Goal: Task Accomplishment & Management: Manage account settings

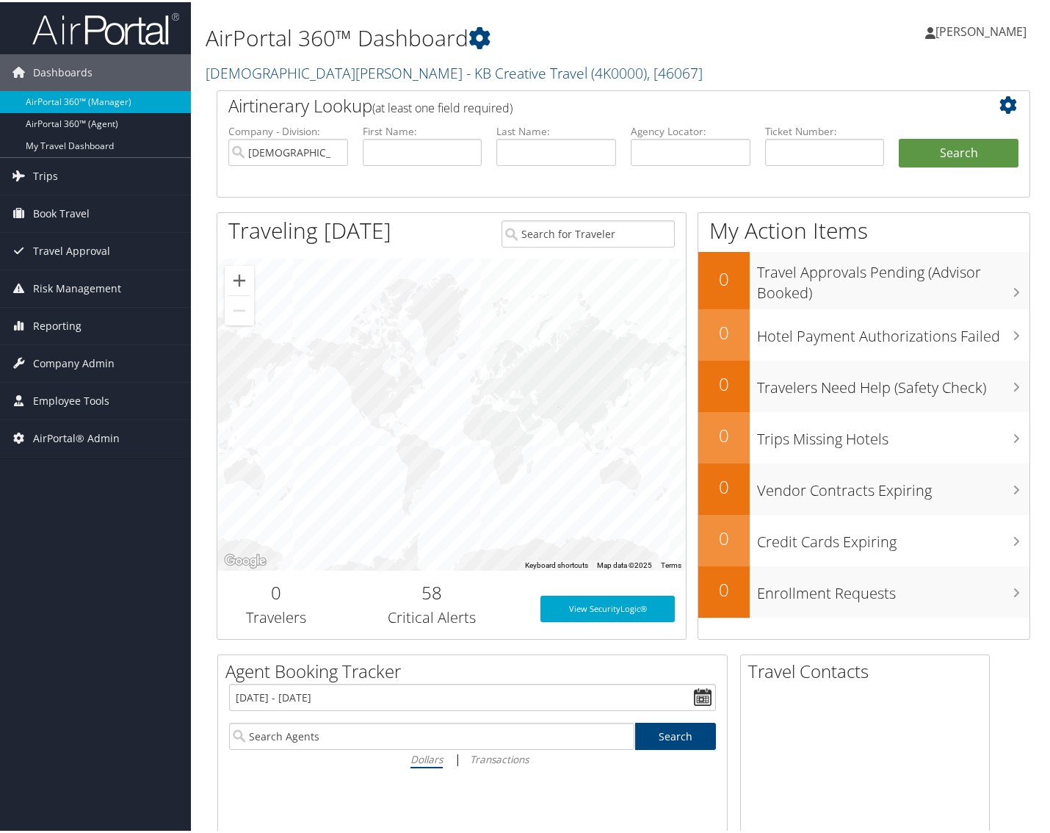
click at [770, 78] on div "AirPortal 360™ Dashboard Kristen Stephenson - KB Creative Travel ( 4K0000 ) , […" at bounding box center [623, 44] width 865 height 88
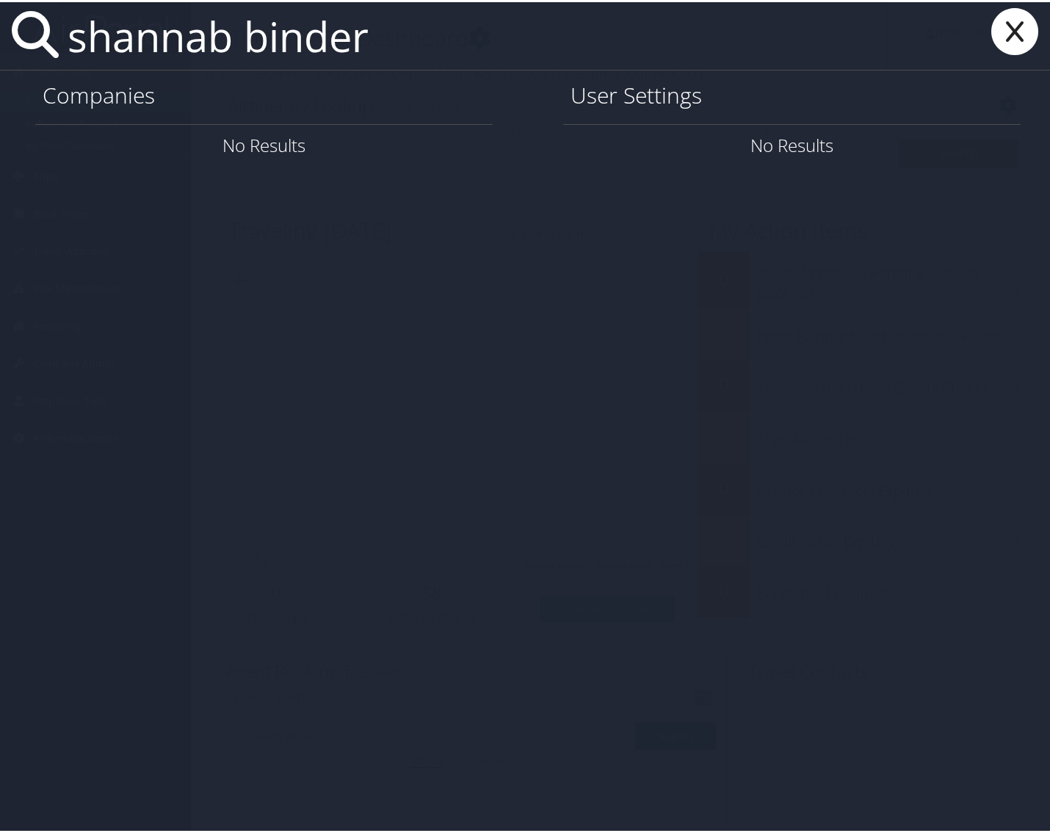
click at [232, 32] on input "shannab binder" at bounding box center [475, 34] width 826 height 68
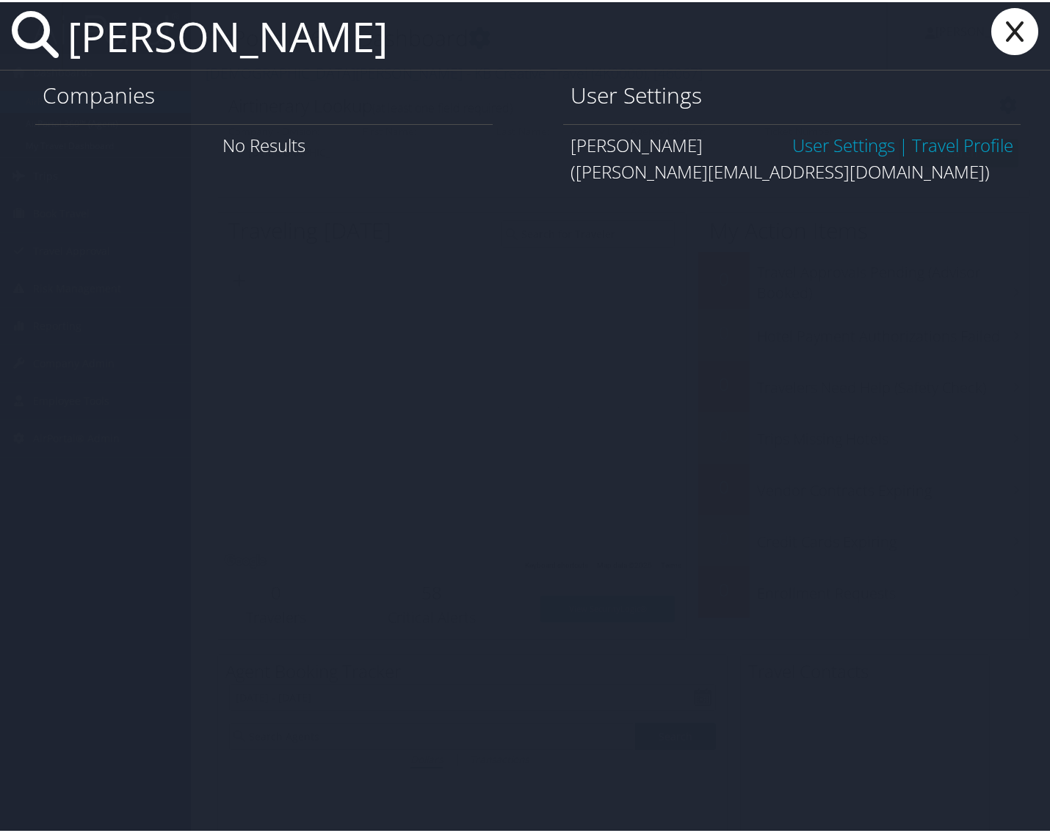
type input "shanna binder"
click at [854, 136] on link "User Settings" at bounding box center [844, 143] width 103 height 24
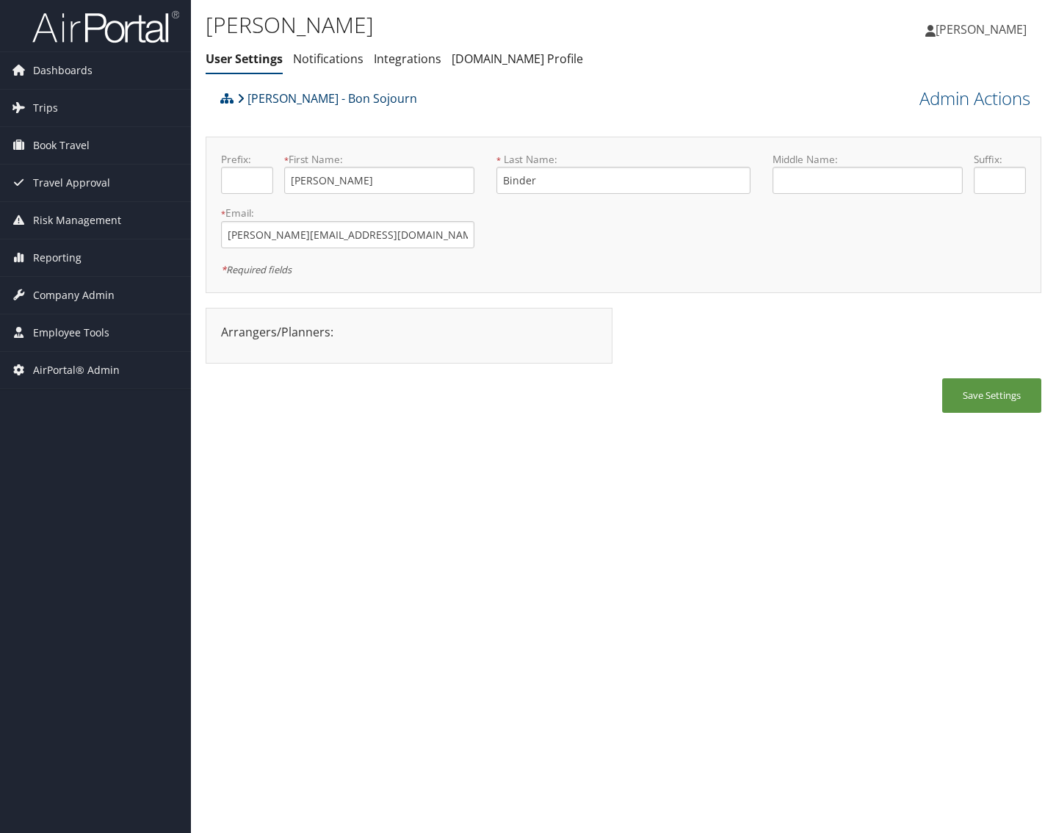
click at [376, 101] on link "[PERSON_NAME] - Bon Sojourn" at bounding box center [327, 98] width 180 height 29
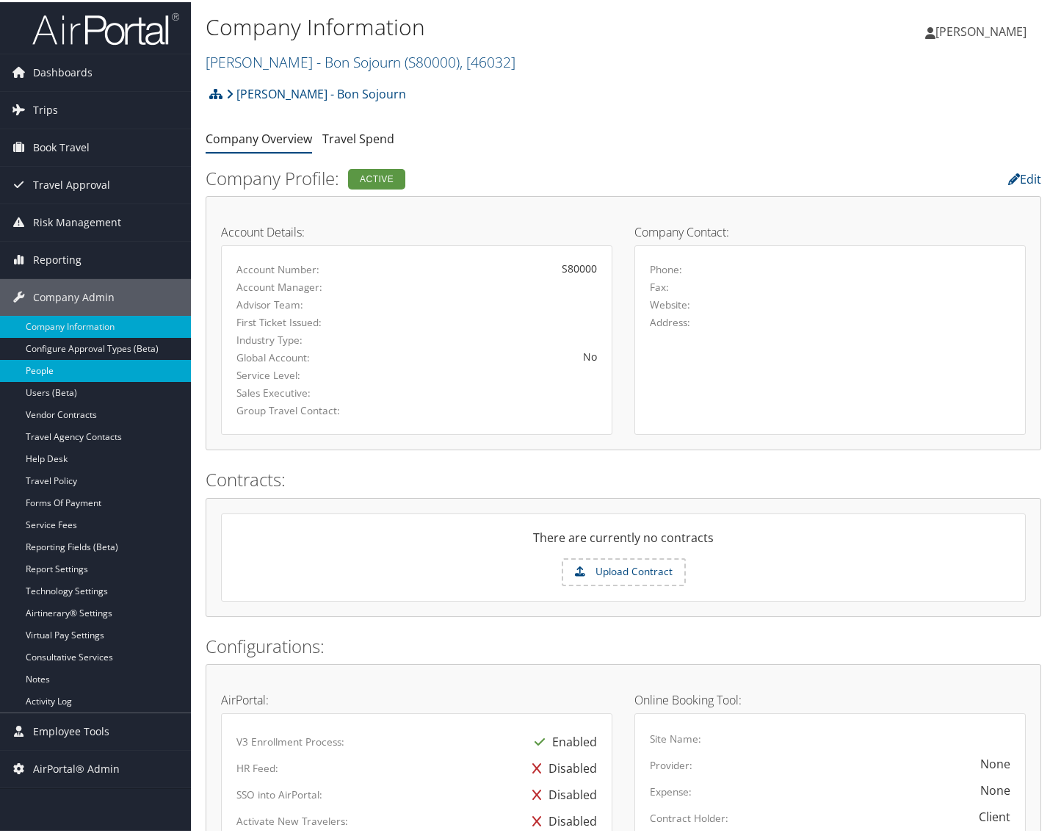
click at [93, 370] on link "People" at bounding box center [95, 369] width 191 height 22
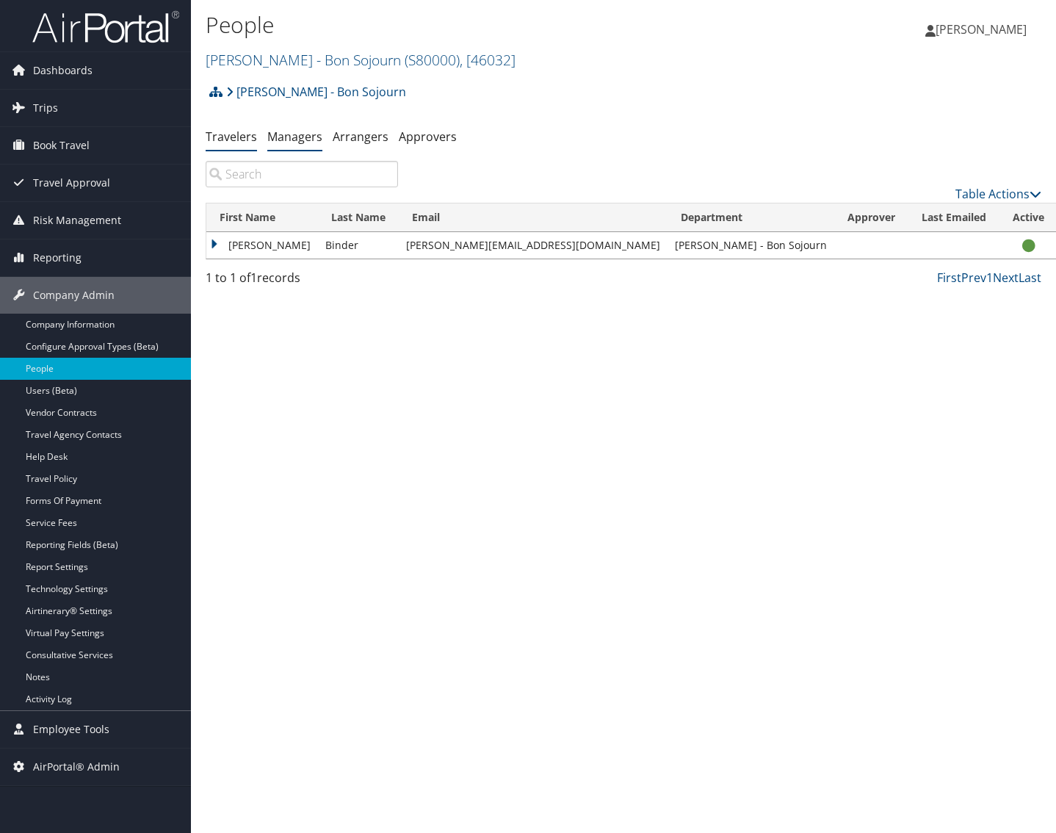
click at [290, 134] on link "Managers" at bounding box center [294, 137] width 55 height 16
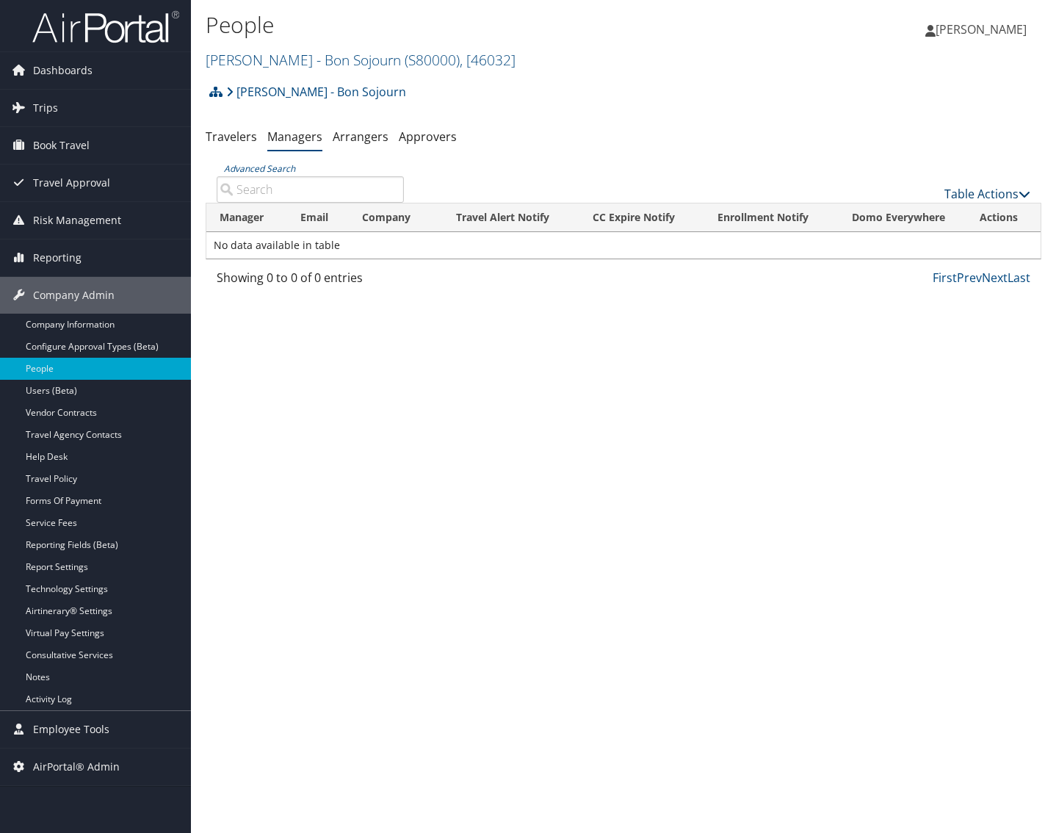
click at [948, 189] on link "Table Actions" at bounding box center [988, 194] width 86 height 16
click at [881, 217] on link "Add New Travel Manager" at bounding box center [938, 216] width 193 height 25
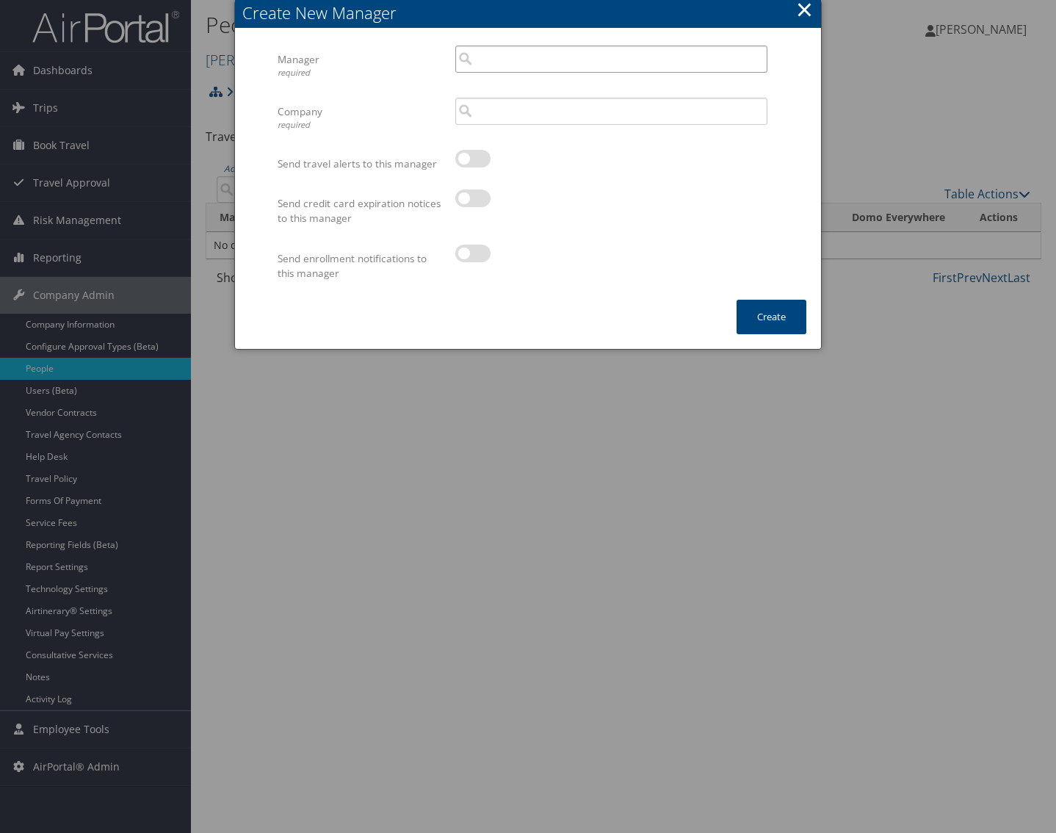
click at [535, 54] on input "search" at bounding box center [611, 59] width 312 height 27
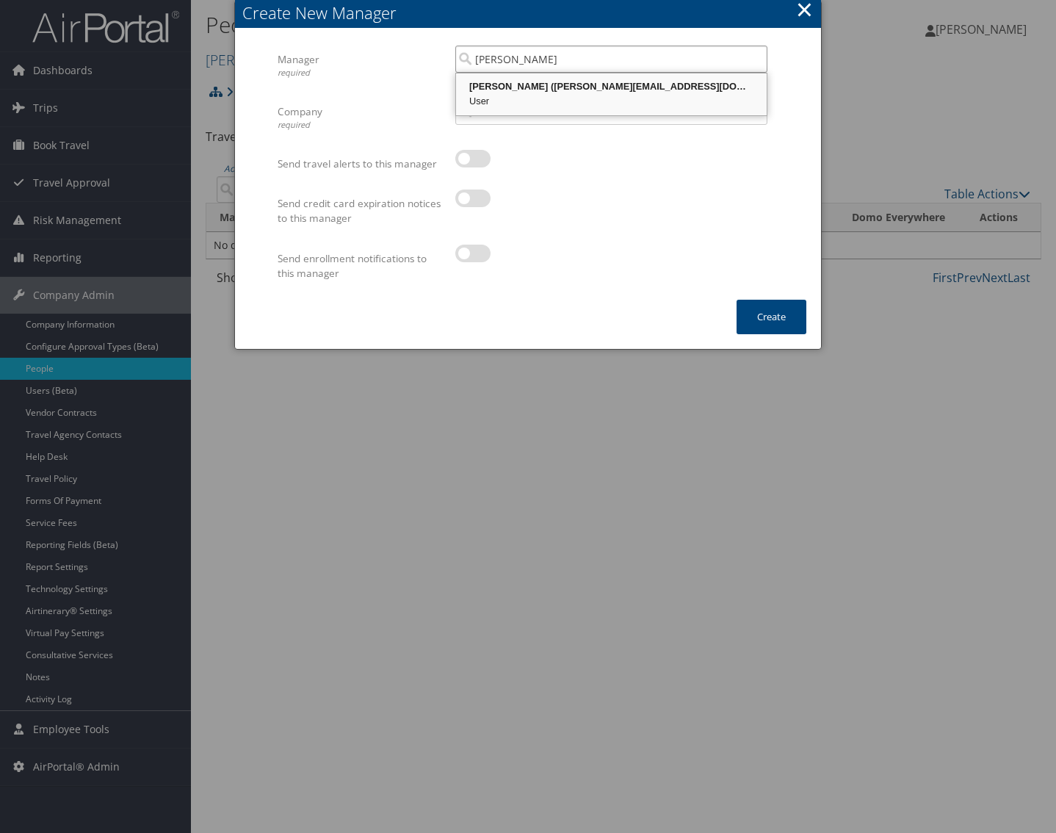
click at [611, 86] on div "Shannan Binder (shannan@bonsojourn.com)" at bounding box center [611, 86] width 306 height 15
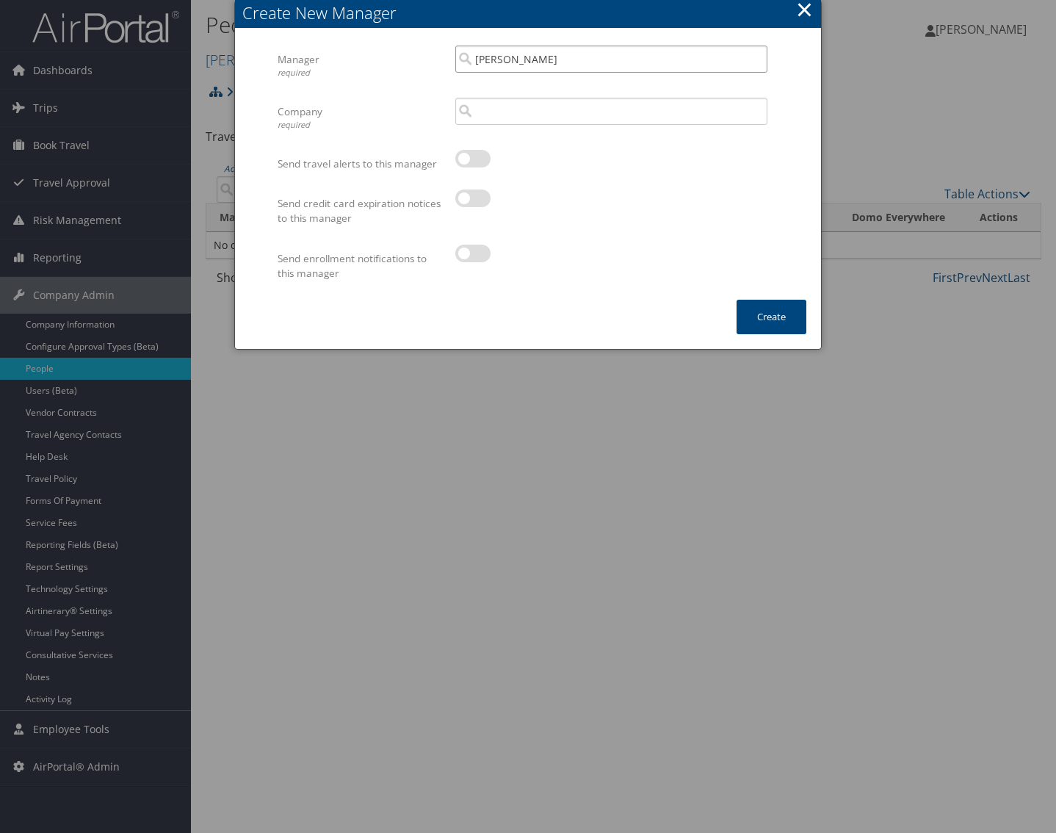
type input "[PERSON_NAME]"
click at [581, 105] on input "search" at bounding box center [611, 111] width 312 height 27
click at [599, 141] on div "Shannan Binder - Bon Sojourn (S80000)" at bounding box center [611, 138] width 306 height 15
type input "[PERSON_NAME] - Bon Sojourn"
click at [571, 331] on div "× Create New Manager Manager required Shannan Binder Multiple values The select…" at bounding box center [528, 175] width 588 height 350
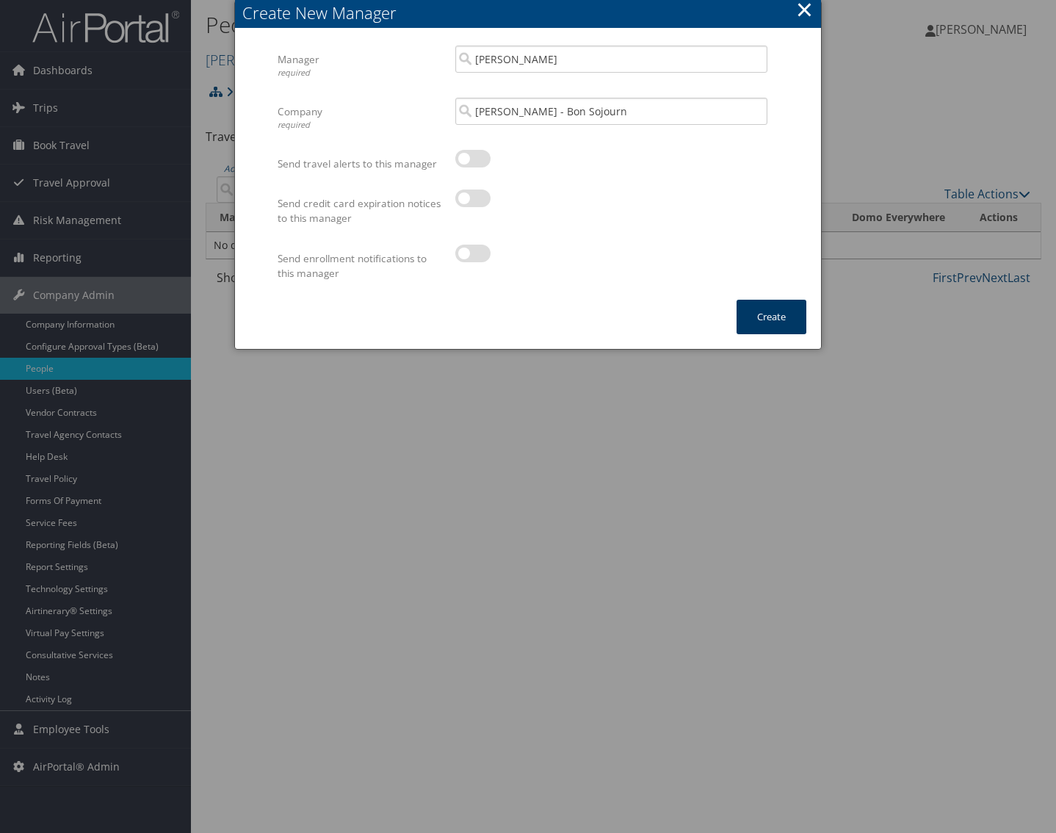
click at [773, 322] on button "Create" at bounding box center [772, 317] width 70 height 35
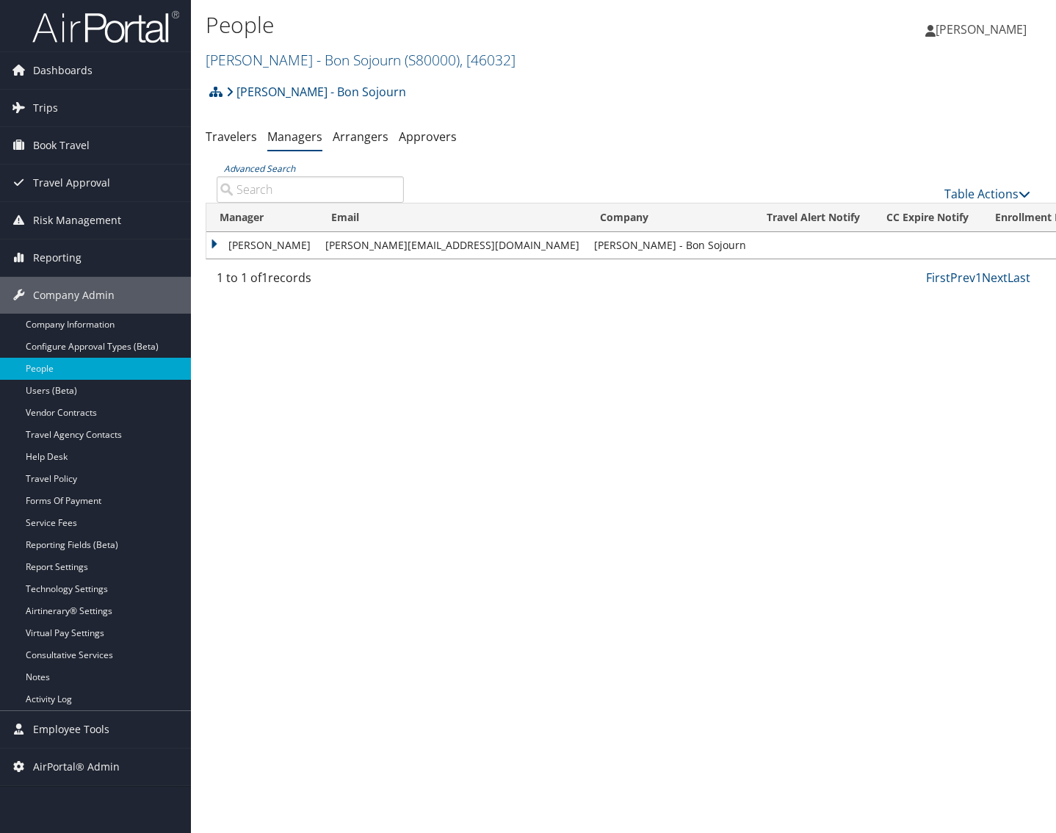
click at [989, 262] on link "User Settings" at bounding box center [951, 266] width 151 height 25
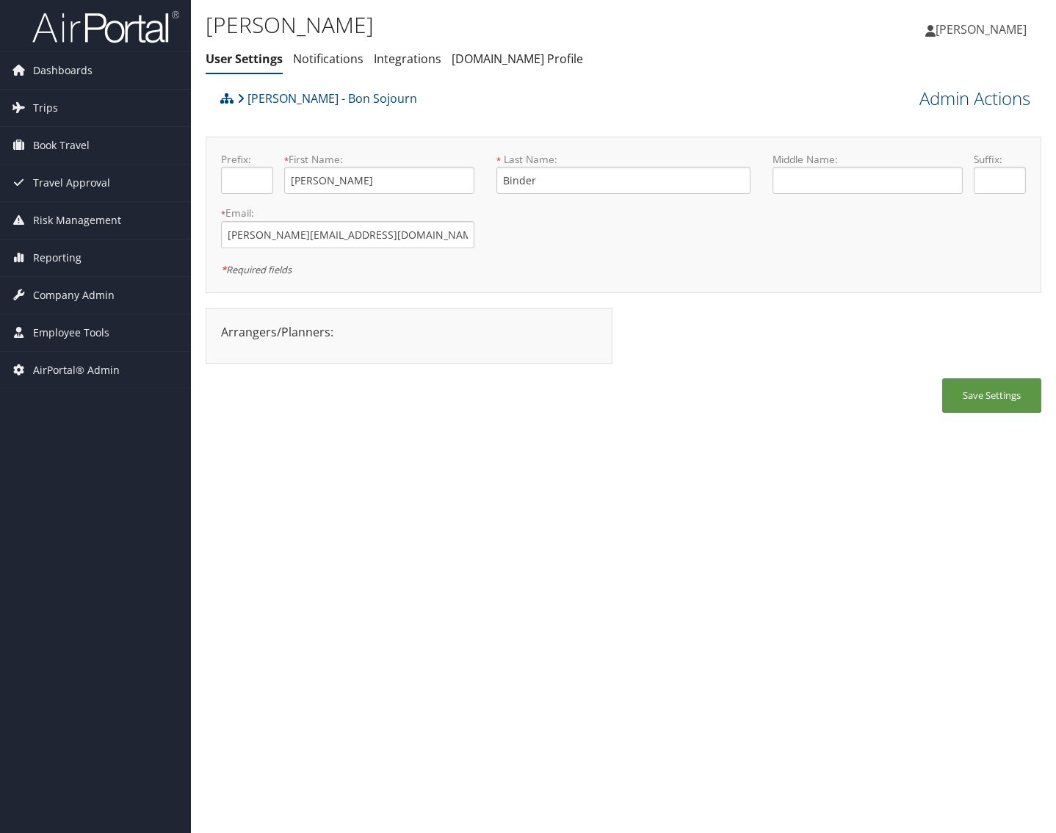
click at [1008, 98] on link "Admin Actions" at bounding box center [975, 98] width 111 height 25
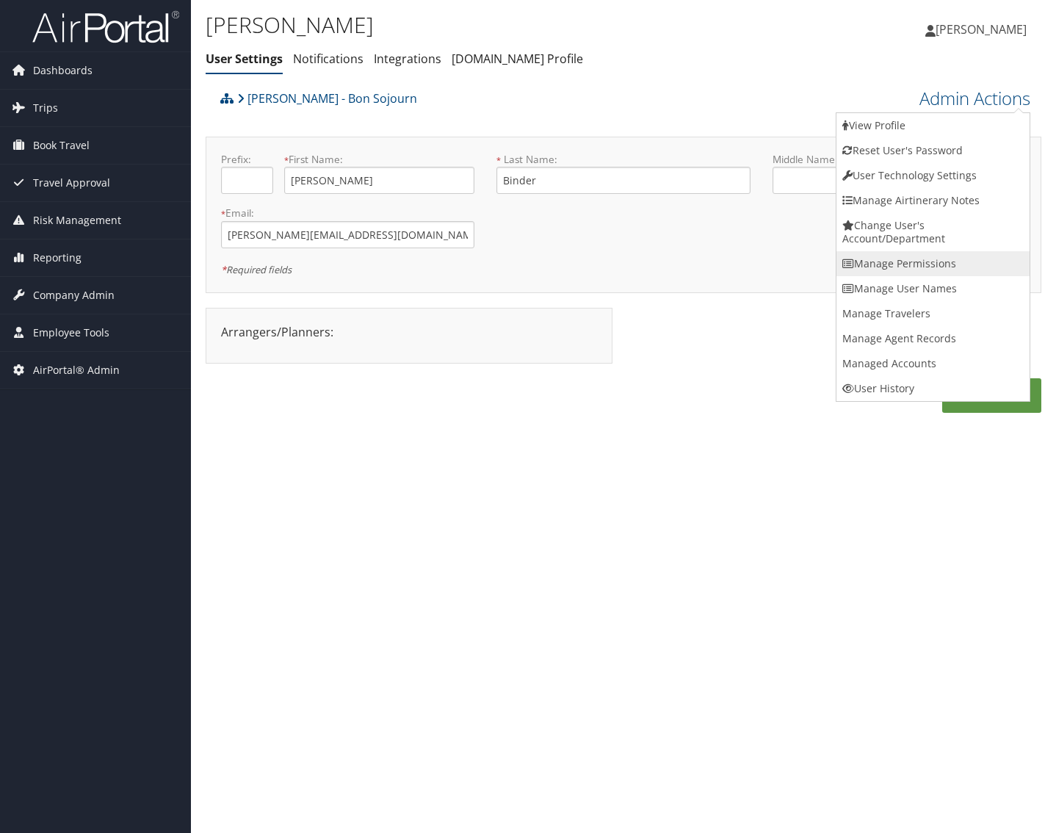
click at [957, 256] on link "Manage Permissions" at bounding box center [933, 263] width 193 height 25
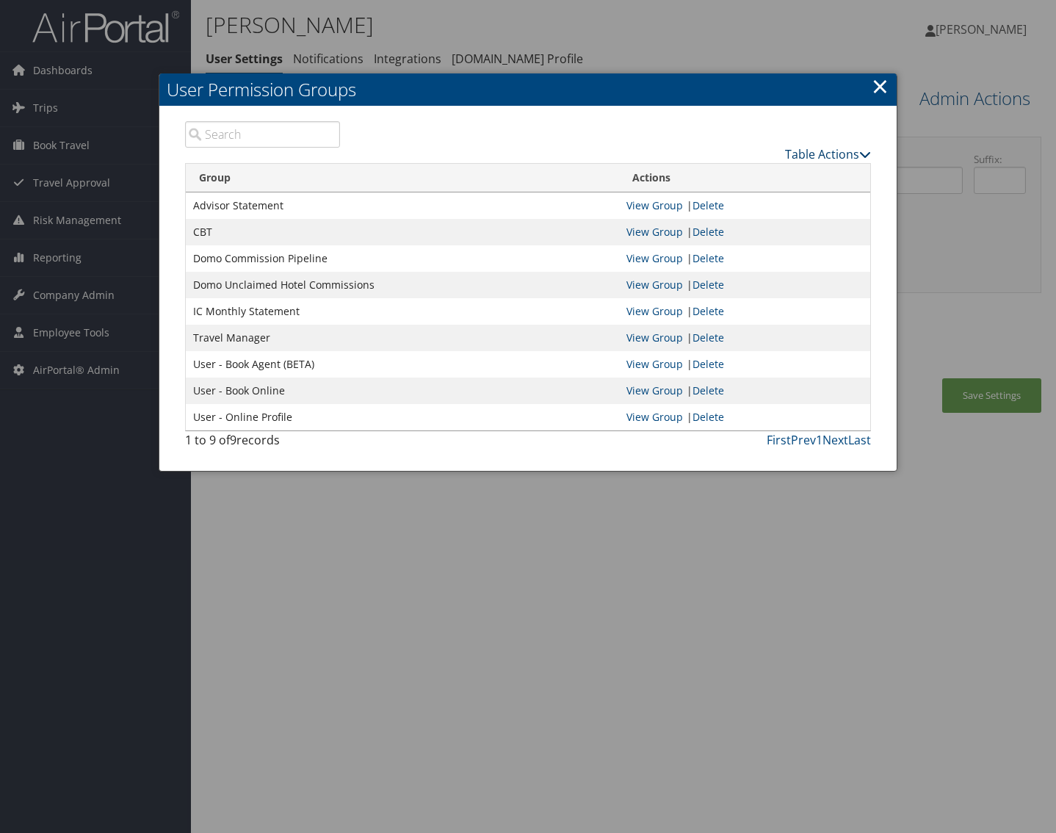
click at [837, 155] on link "Table Actions" at bounding box center [828, 154] width 86 height 16
drag, startPoint x: 883, startPoint y: 90, endPoint x: 848, endPoint y: 72, distance: 39.8
click at [883, 90] on link "×" at bounding box center [880, 85] width 17 height 29
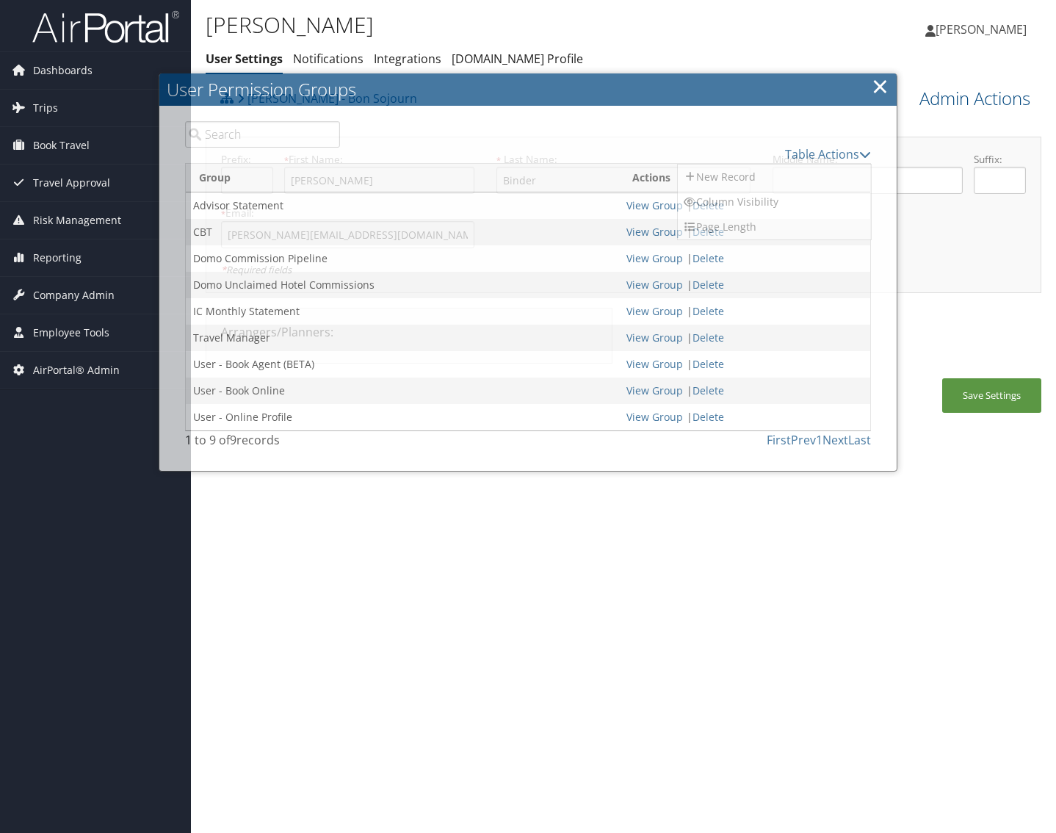
click at [817, 57] on div at bounding box center [528, 416] width 1056 height 833
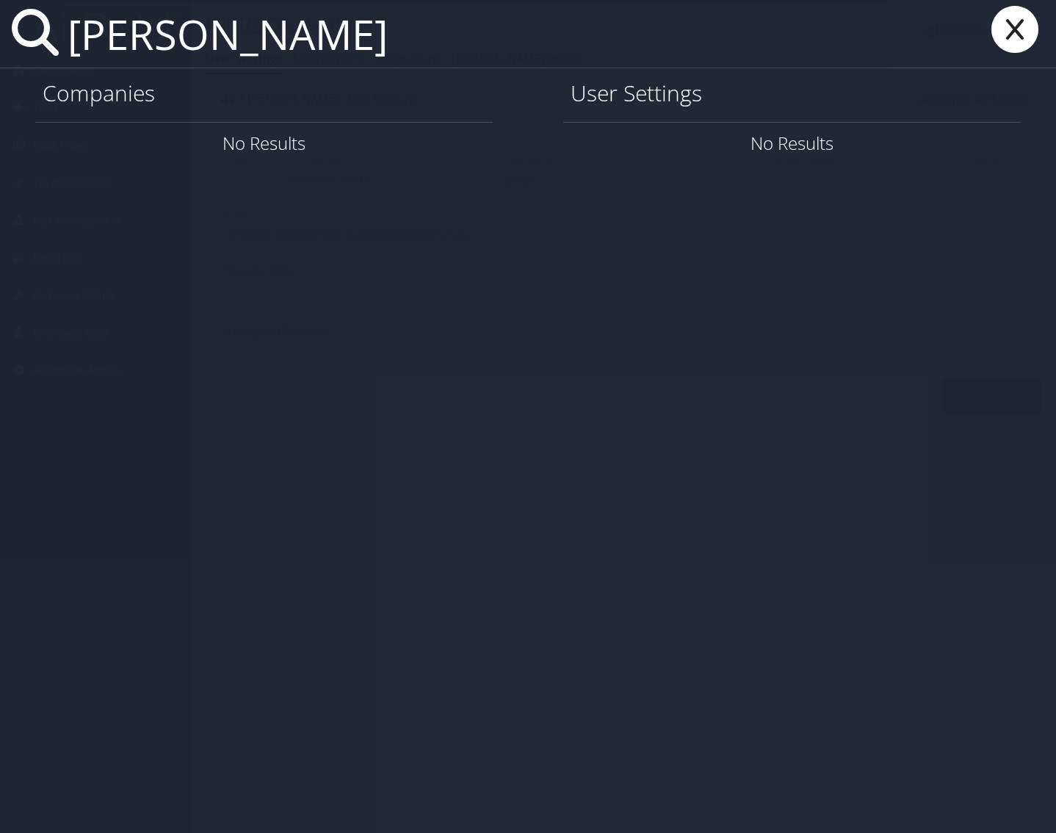
type input "[PERSON_NAME]"
click at [1022, 41] on icon at bounding box center [1015, 29] width 59 height 47
